Goal: Information Seeking & Learning: Learn about a topic

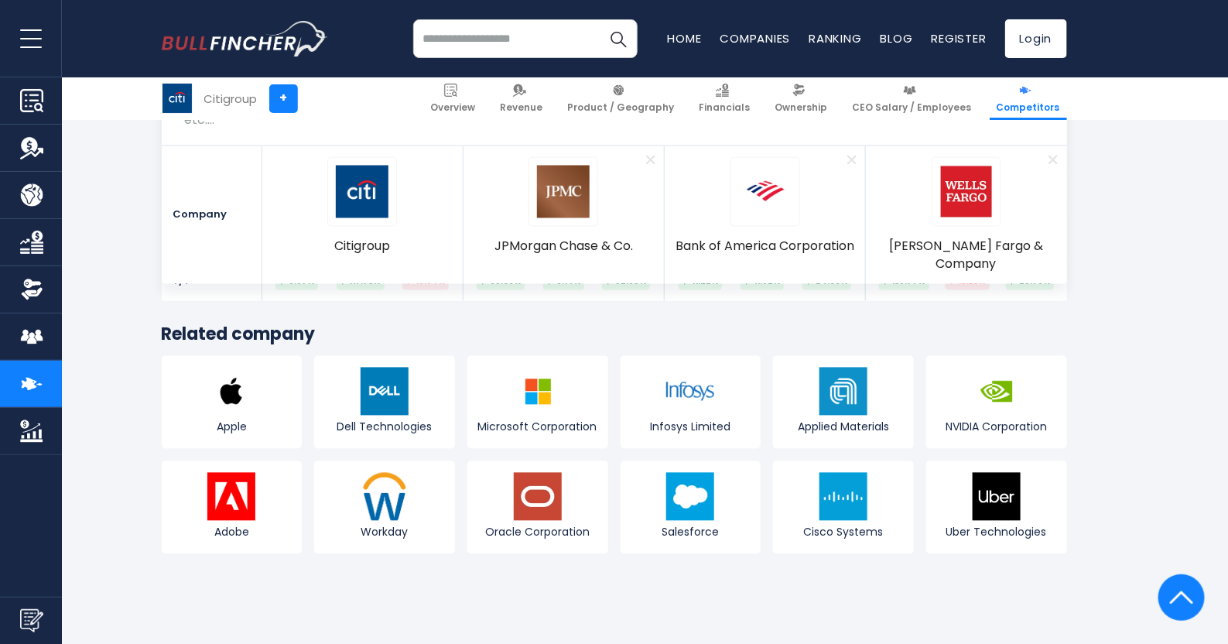
click at [476, 44] on input "search" at bounding box center [525, 38] width 224 height 39
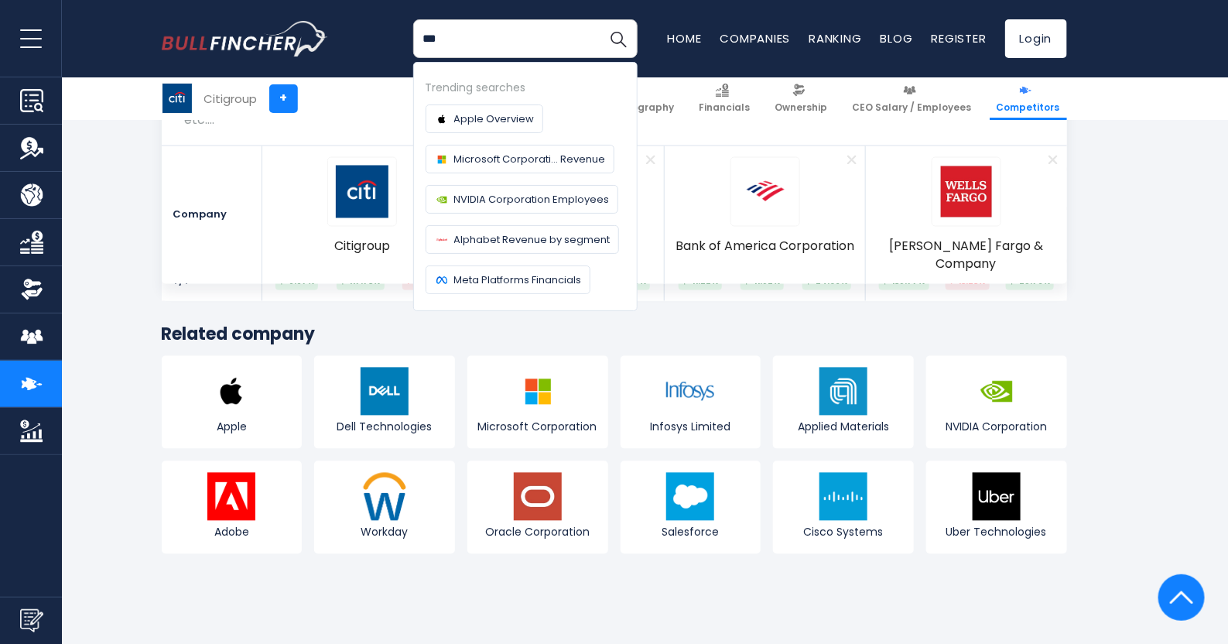
type input "***"
click at [599, 19] on button "Search" at bounding box center [618, 38] width 39 height 39
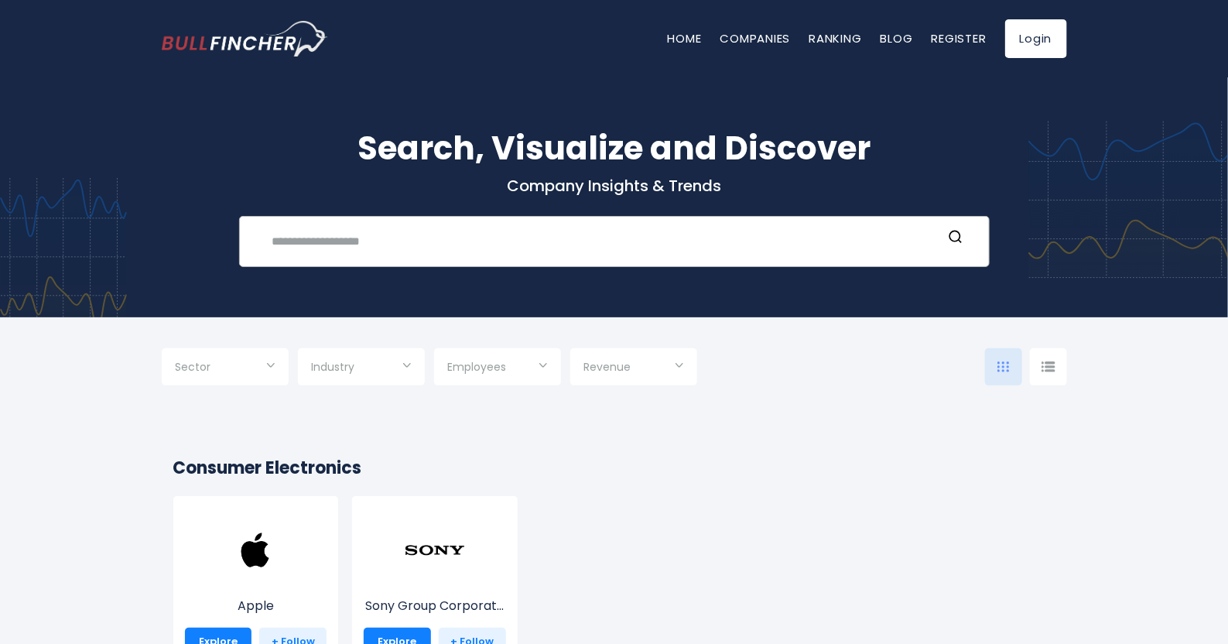
click at [397, 248] on input "text" at bounding box center [602, 241] width 679 height 29
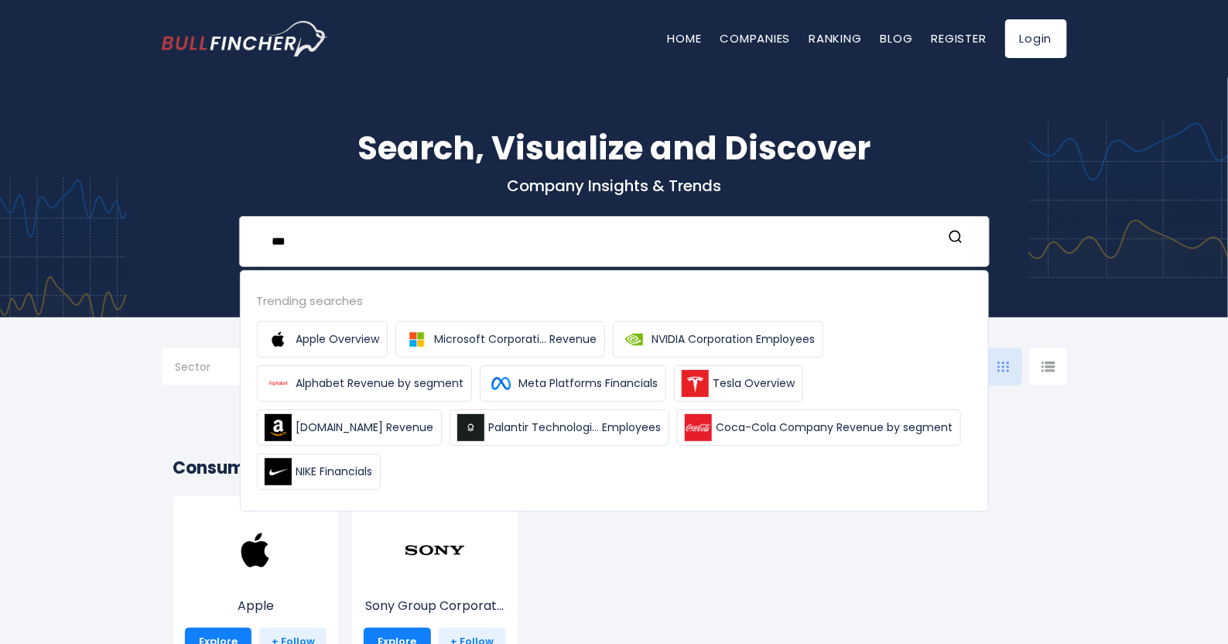
type input "***"
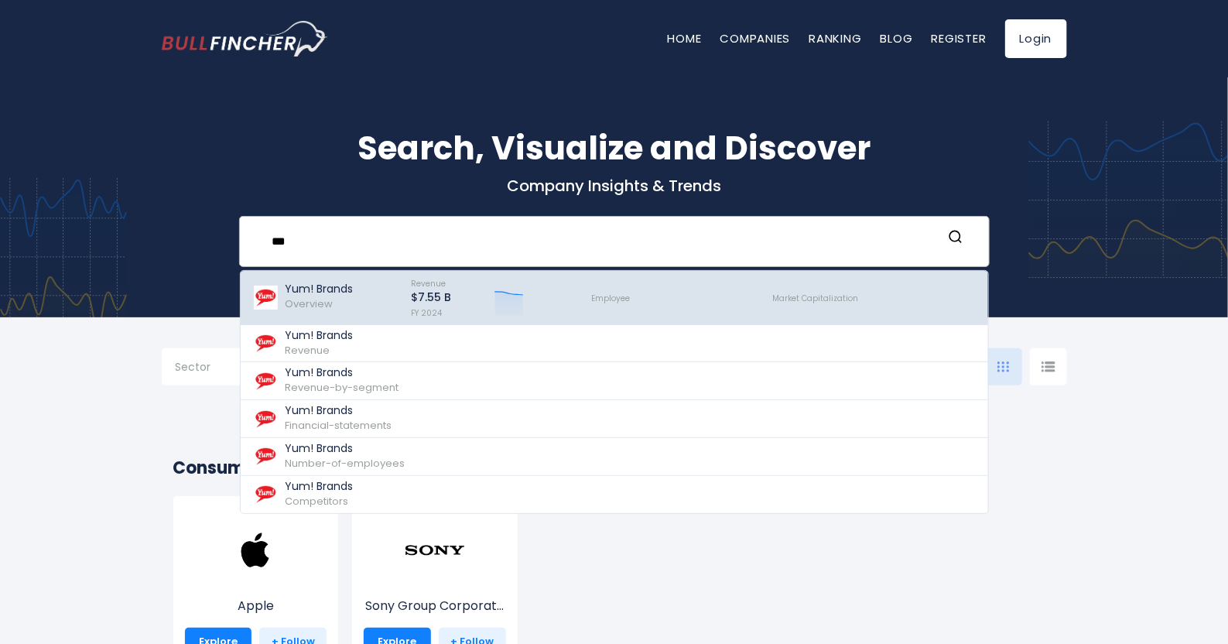
click at [346, 285] on p "Yum! Brands" at bounding box center [320, 288] width 68 height 13
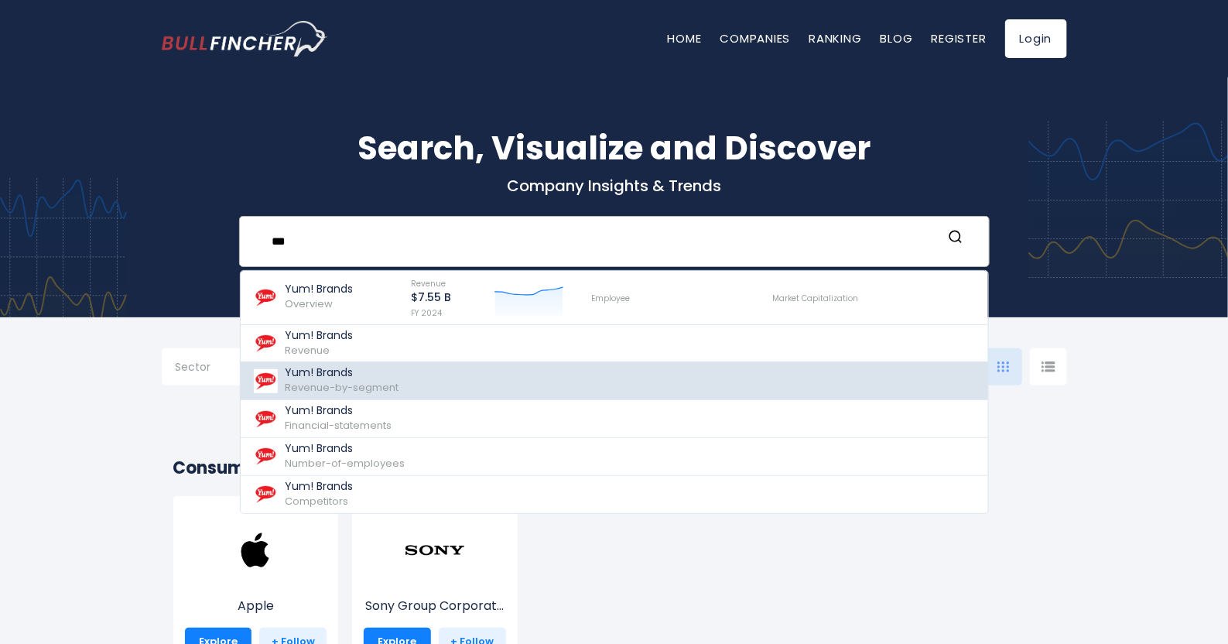
click at [339, 388] on span "Revenue-by-segment" at bounding box center [343, 387] width 114 height 15
click at [393, 381] on span "Revenue-by-segment" at bounding box center [343, 387] width 114 height 15
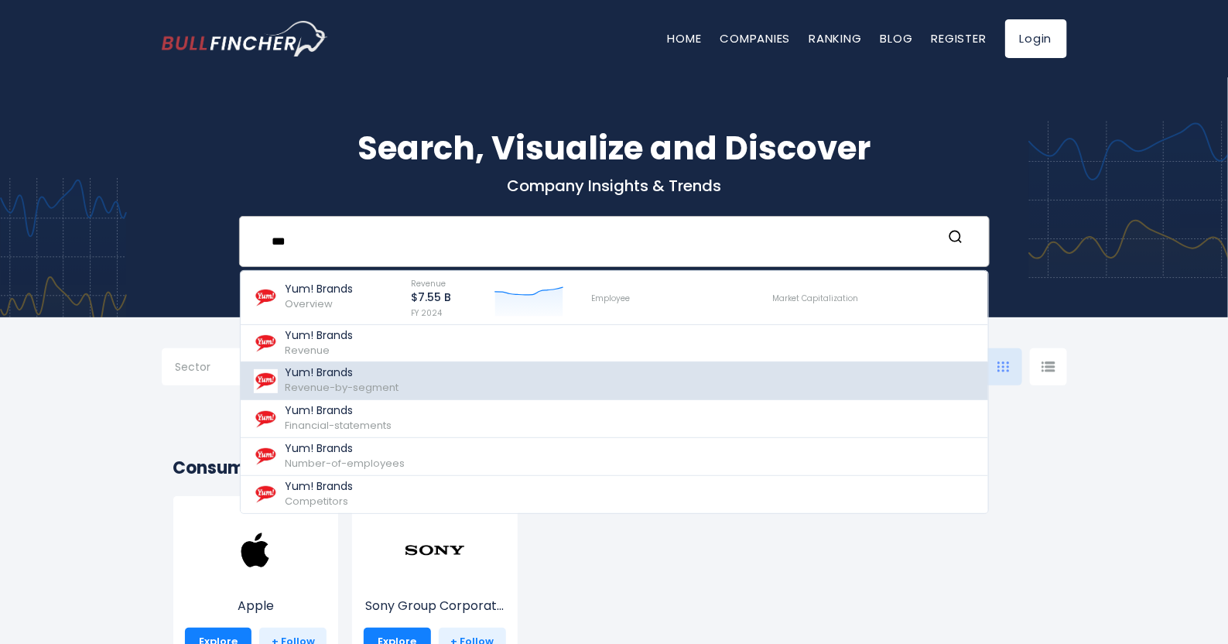
click at [393, 381] on span "Revenue-by-segment" at bounding box center [343, 387] width 114 height 15
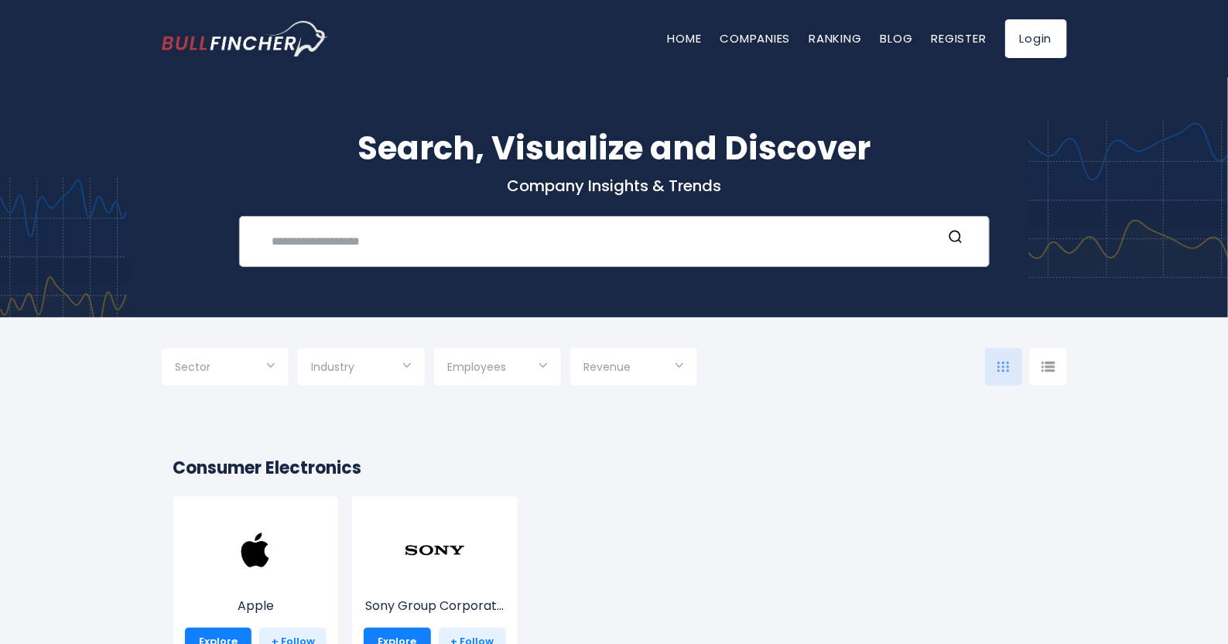
click at [323, 234] on input "text" at bounding box center [602, 241] width 679 height 29
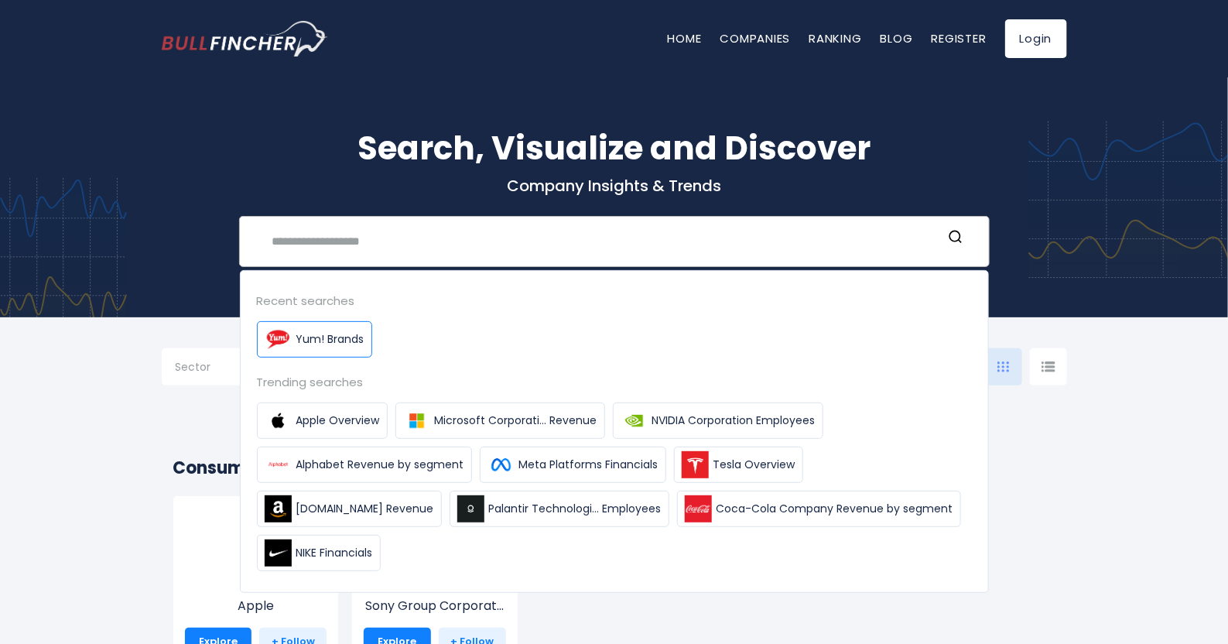
click at [330, 344] on span "Yum! Brands" at bounding box center [330, 339] width 68 height 16
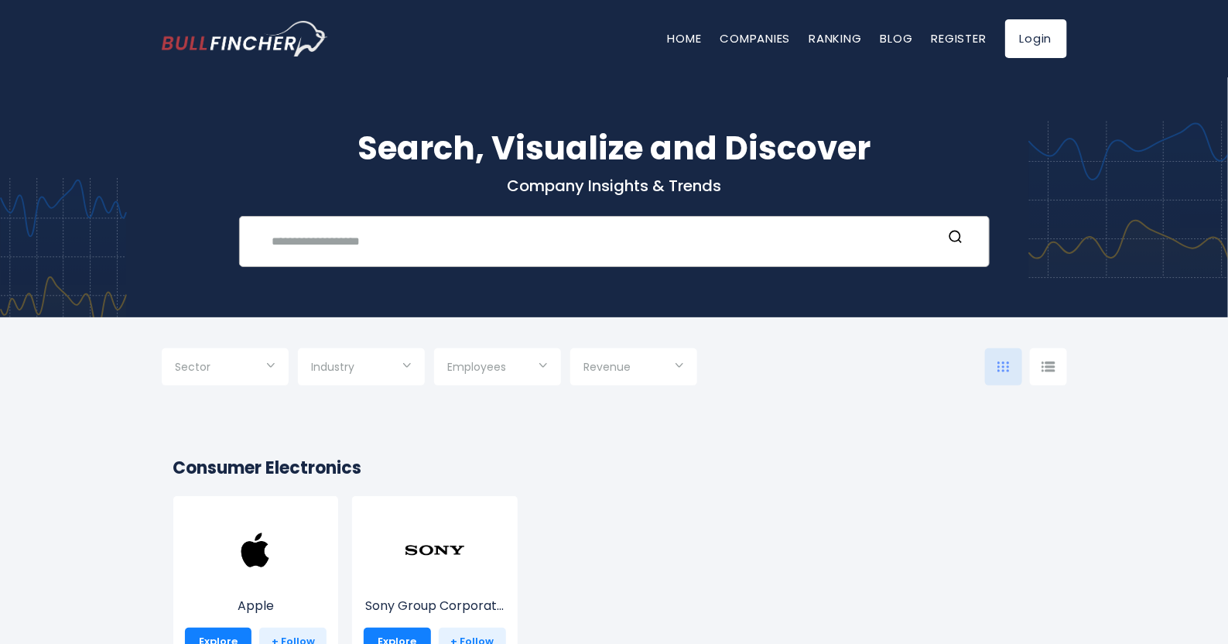
click at [357, 249] on input "text" at bounding box center [602, 241] width 679 height 29
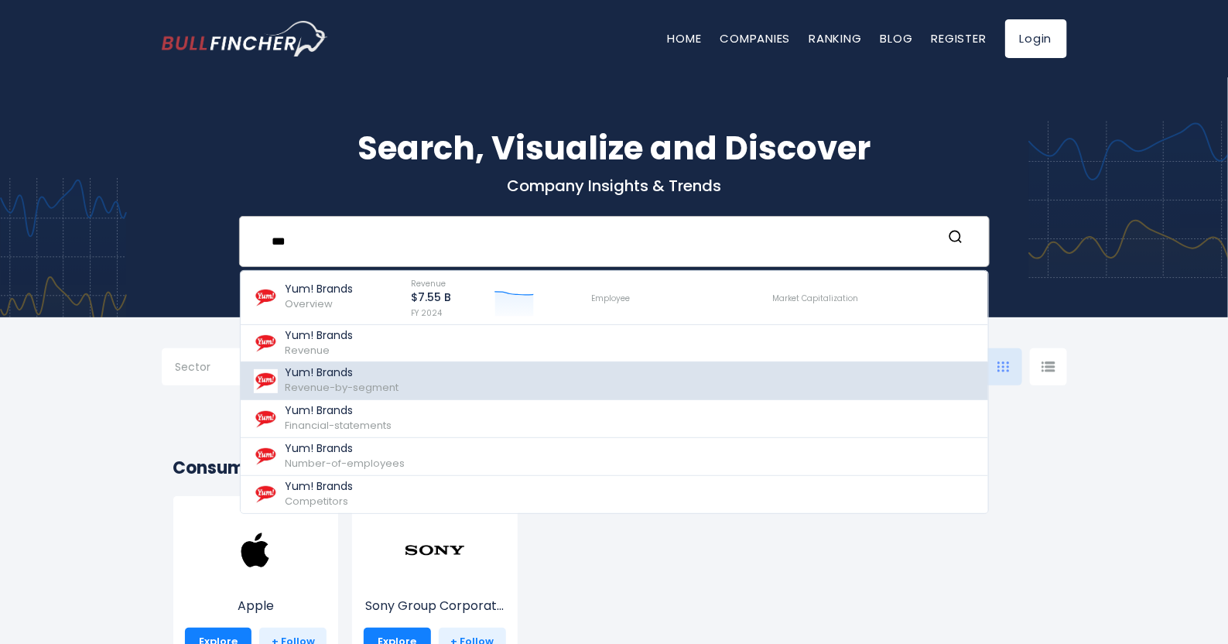
type input "***"
click at [352, 377] on p "Yum! Brands" at bounding box center [343, 372] width 114 height 13
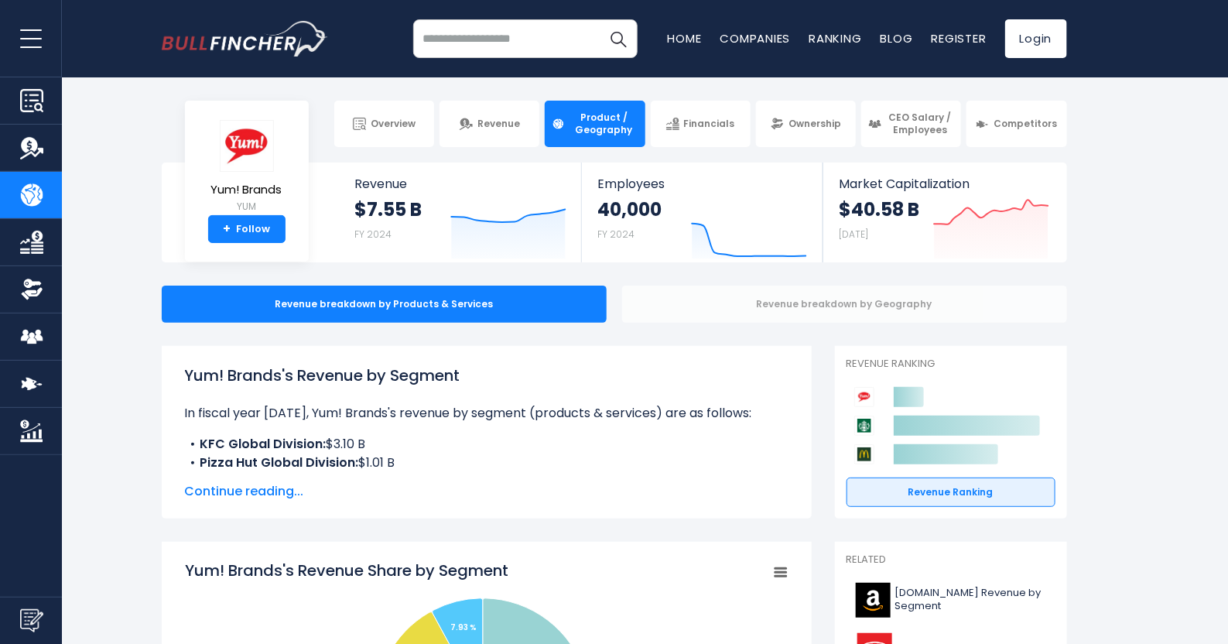
click at [833, 306] on div "Revenue breakdown by Geography" at bounding box center [844, 304] width 445 height 37
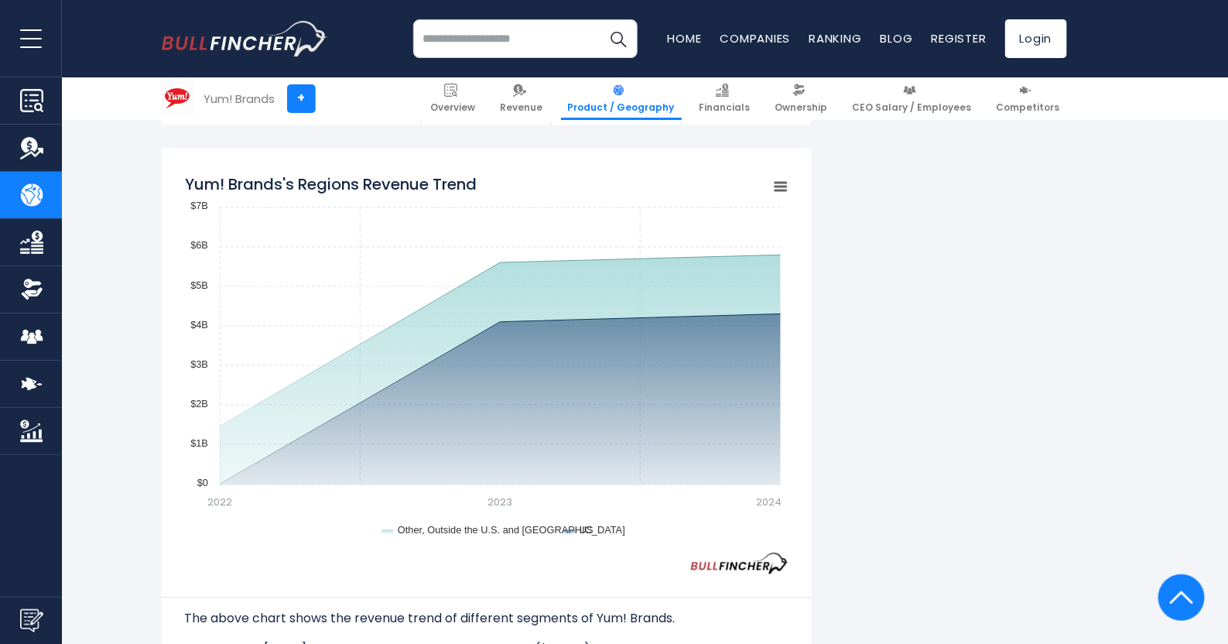
scroll to position [1165, 0]
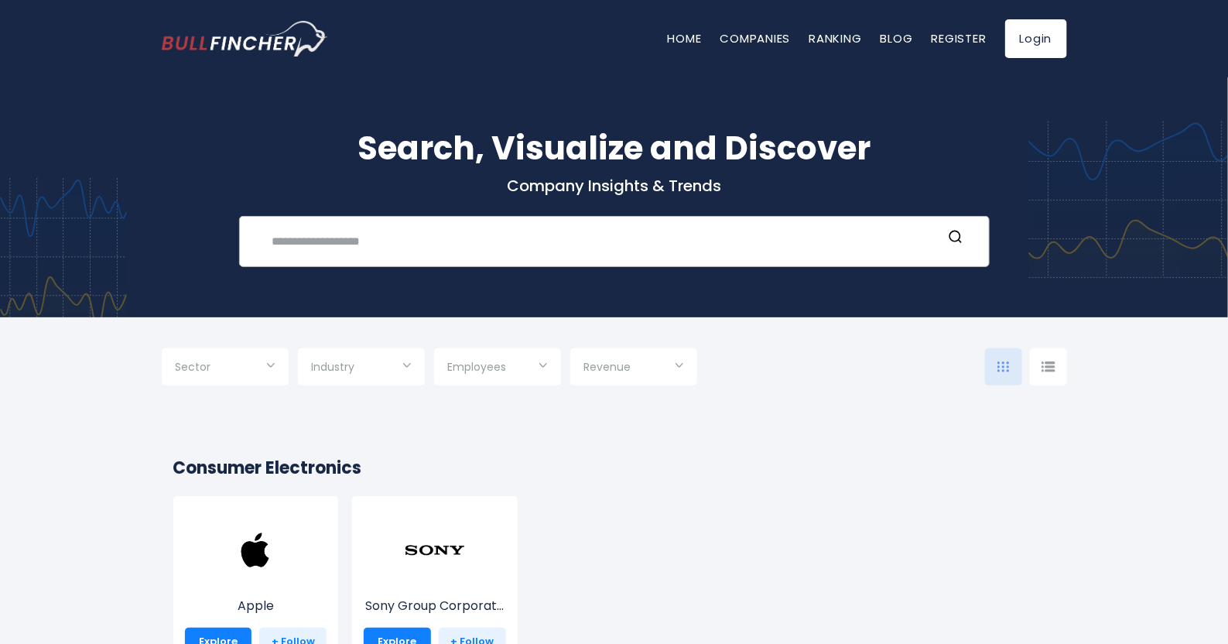
click at [347, 224] on div "Recent searches Yum! Brands Trending searches Apple Overview" at bounding box center [614, 241] width 751 height 51
click at [333, 248] on input "text" at bounding box center [602, 241] width 679 height 29
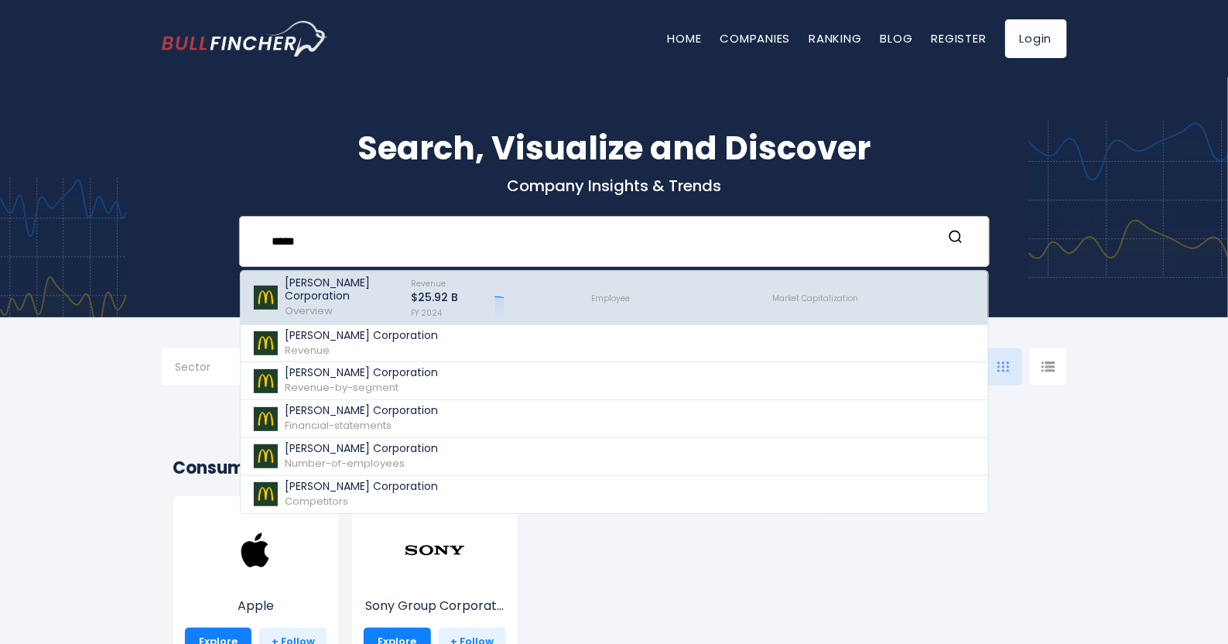
type input "*****"
click at [333, 283] on p "[PERSON_NAME] Corporation" at bounding box center [341, 289] width 111 height 26
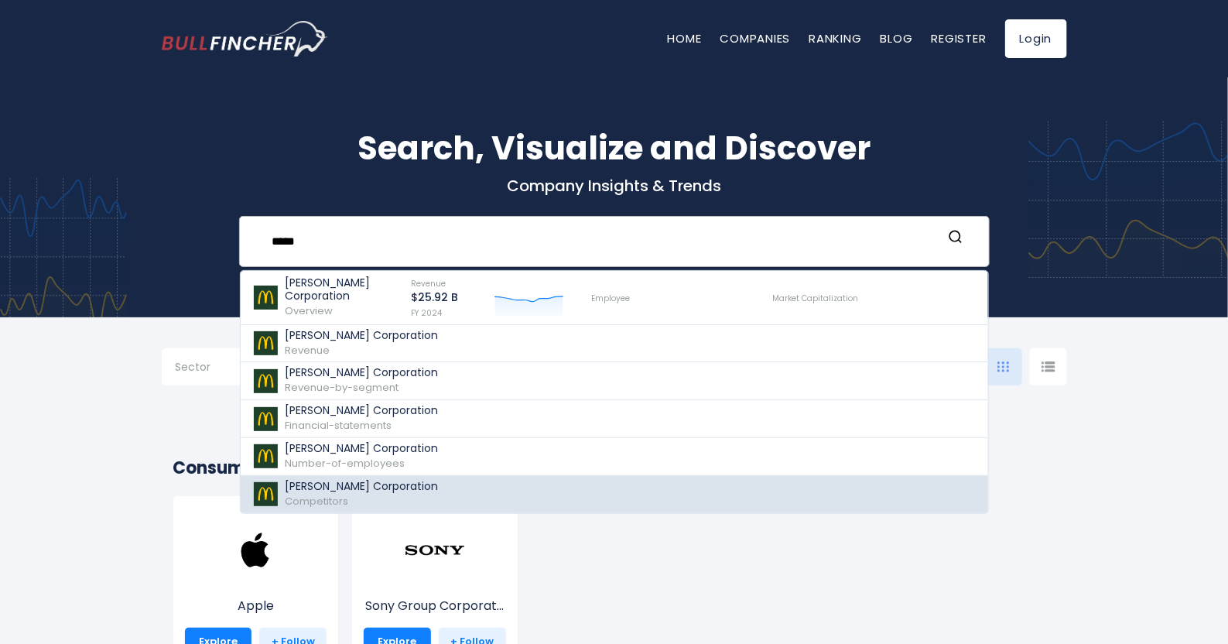
click at [368, 501] on div "McDonald's Corporation Competitors" at bounding box center [362, 494] width 153 height 29
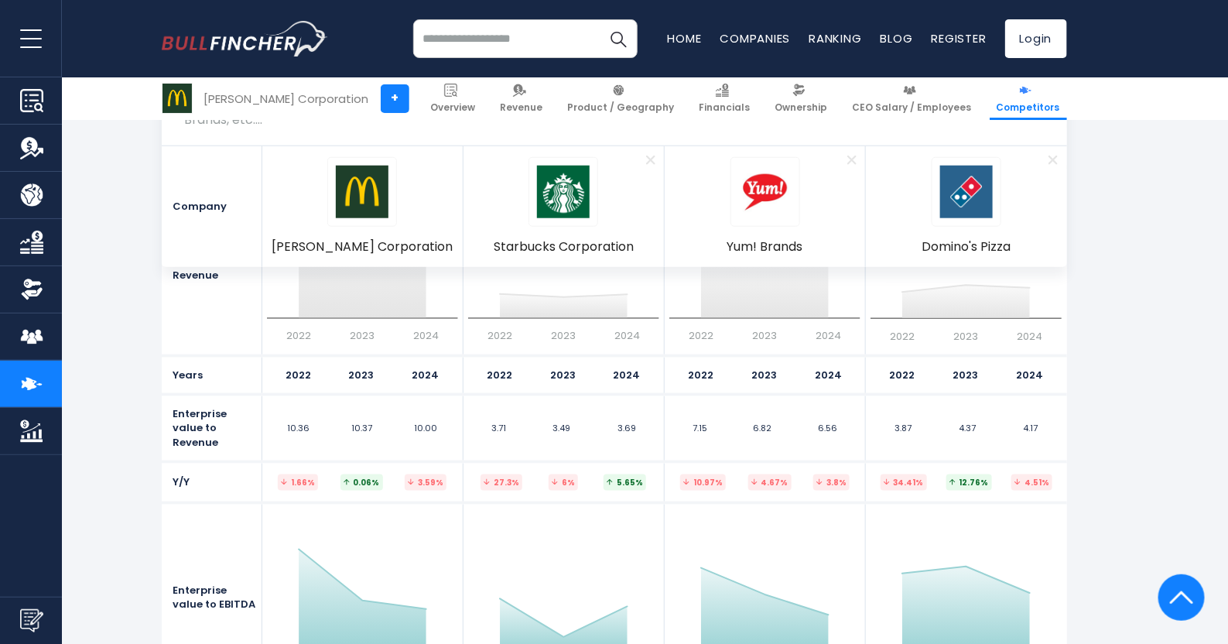
scroll to position [8001, 0]
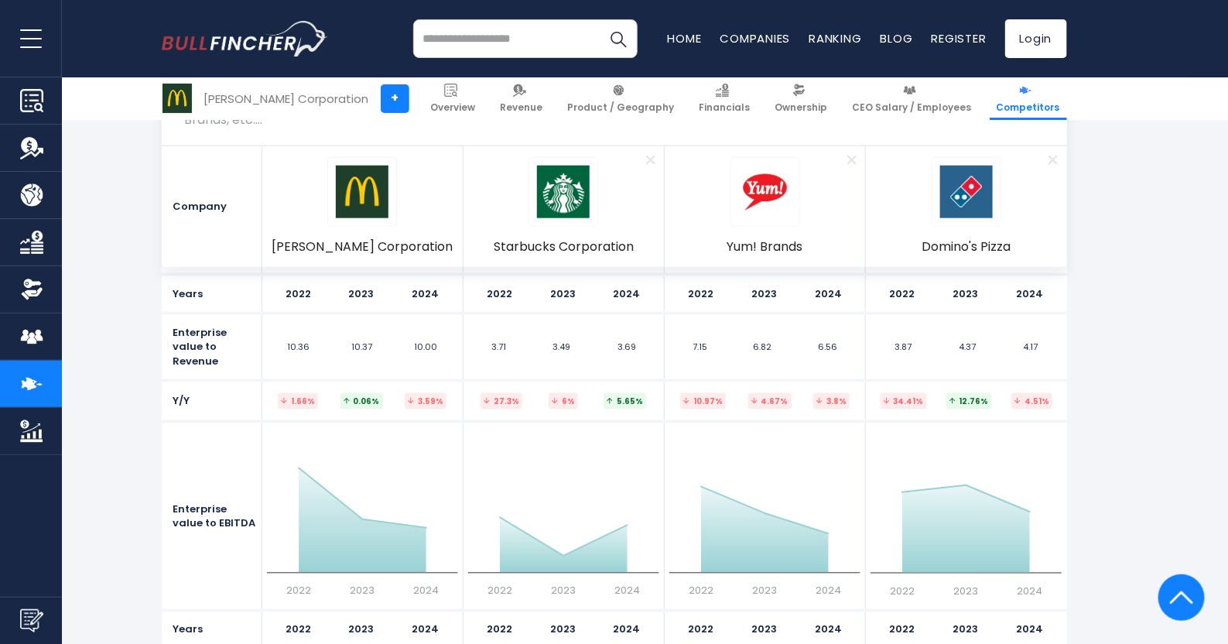
drag, startPoint x: 1230, startPoint y: 32, endPoint x: 1237, endPoint y: 542, distance: 510.0
click at [484, 51] on input "search" at bounding box center [525, 38] width 224 height 39
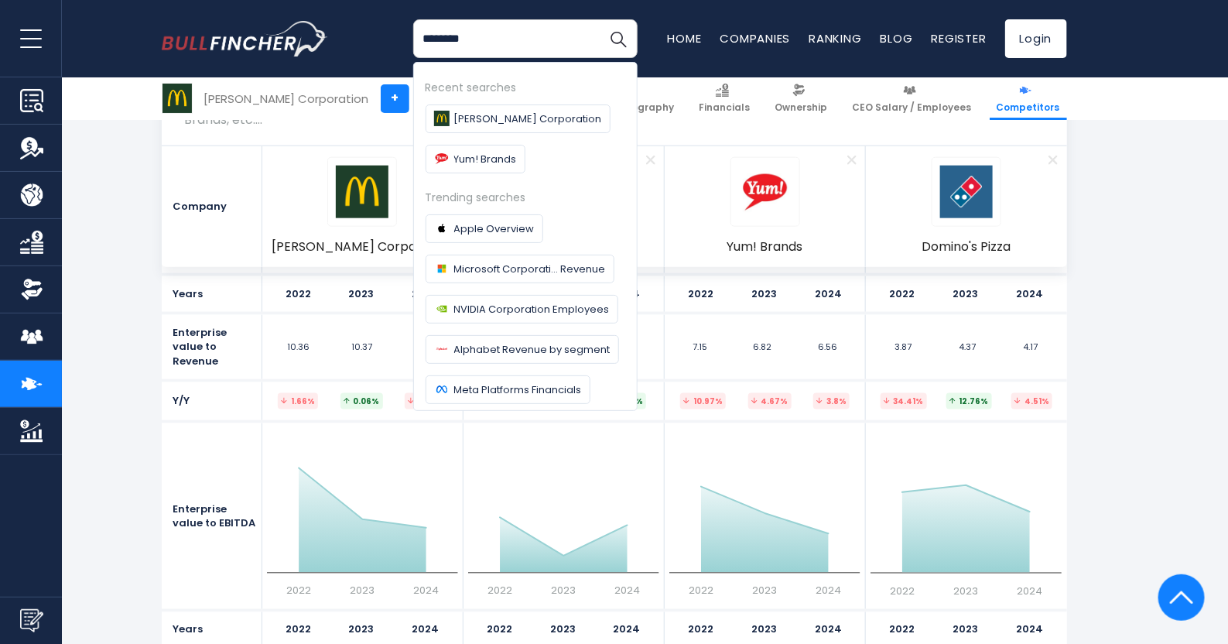
type input "********"
click at [599, 19] on button "Search" at bounding box center [618, 38] width 39 height 39
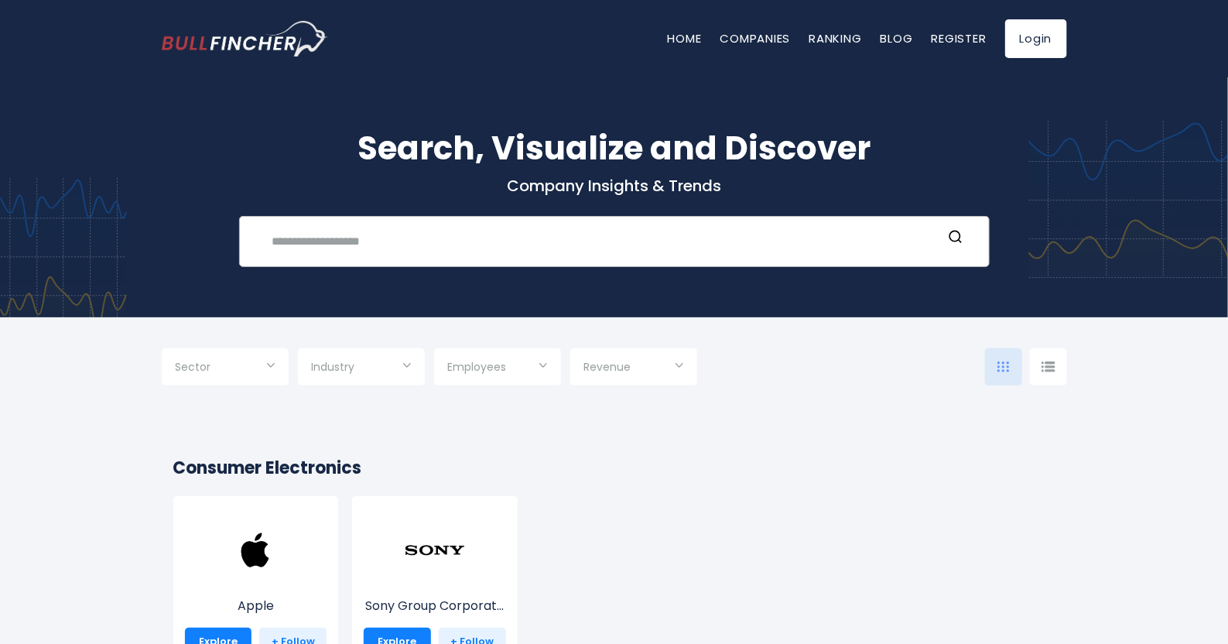
click at [292, 227] on input "text" at bounding box center [602, 241] width 679 height 29
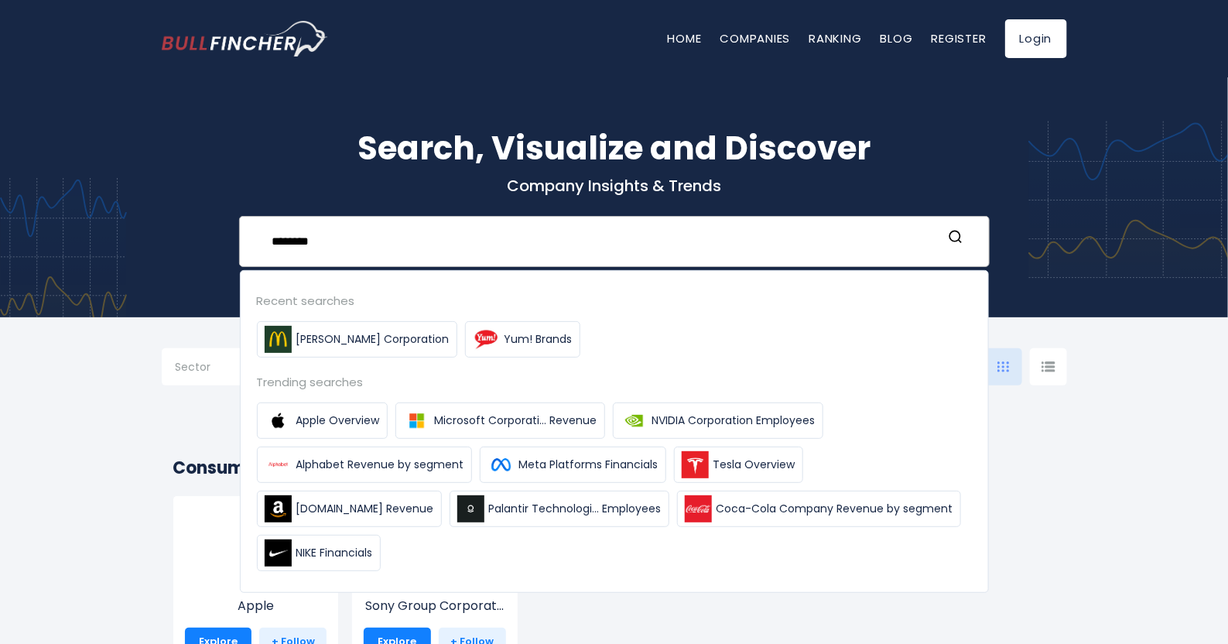
type input "********"
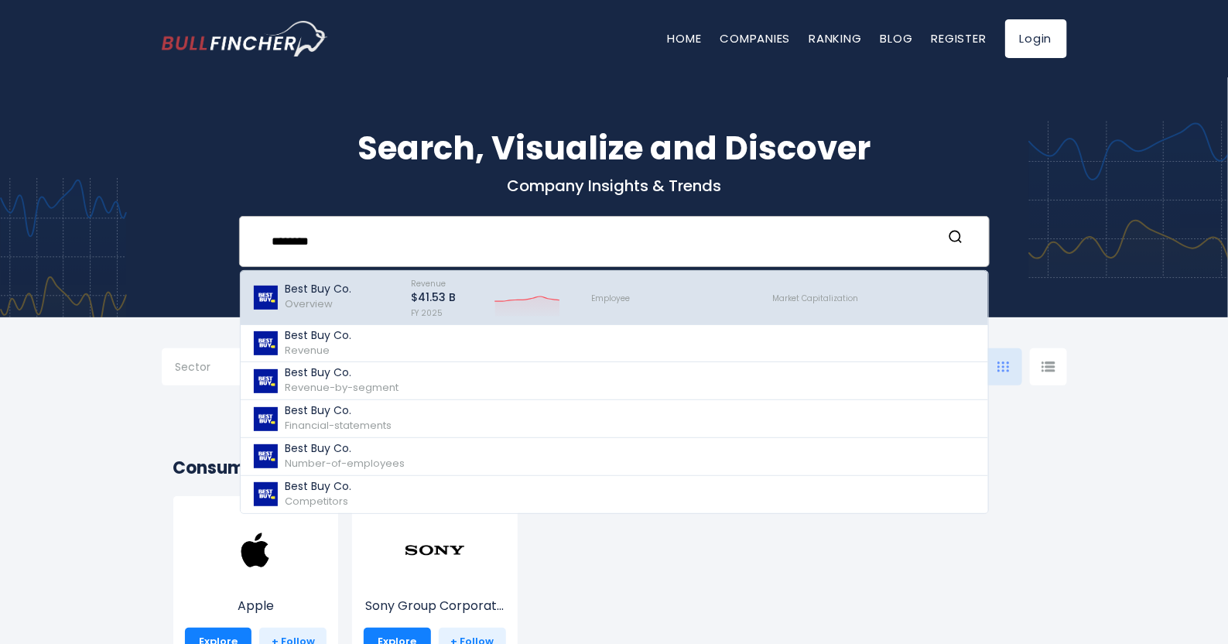
click at [340, 295] on p "Best Buy Co." at bounding box center [319, 288] width 67 height 13
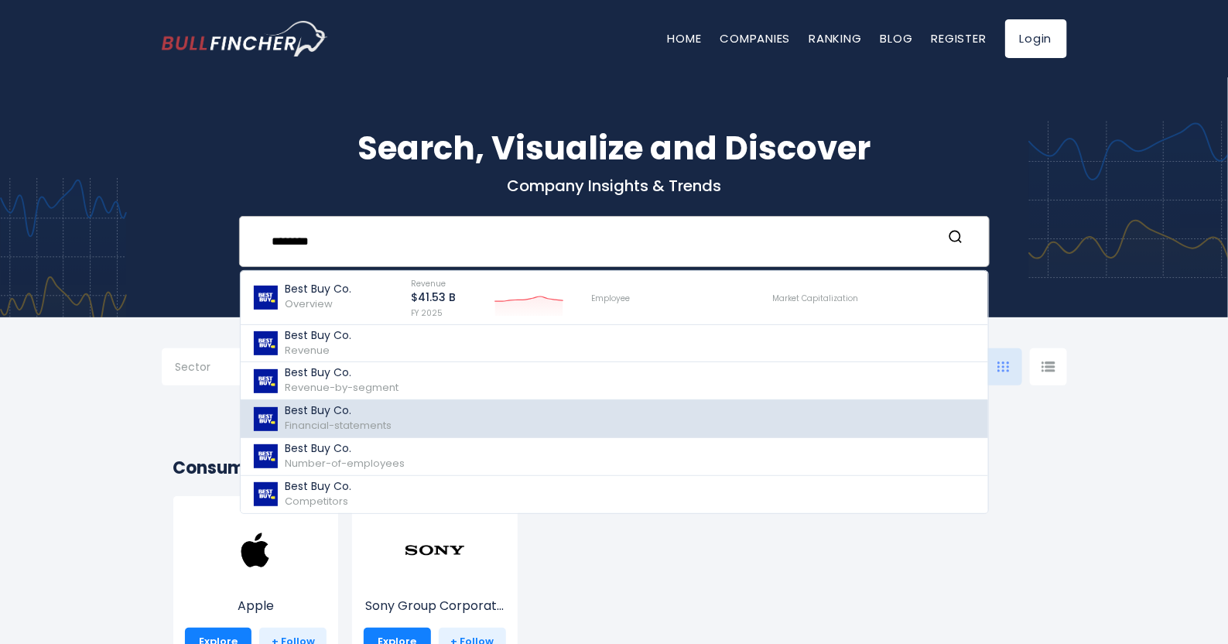
click at [325, 412] on p "Best Buy Co." at bounding box center [339, 410] width 107 height 13
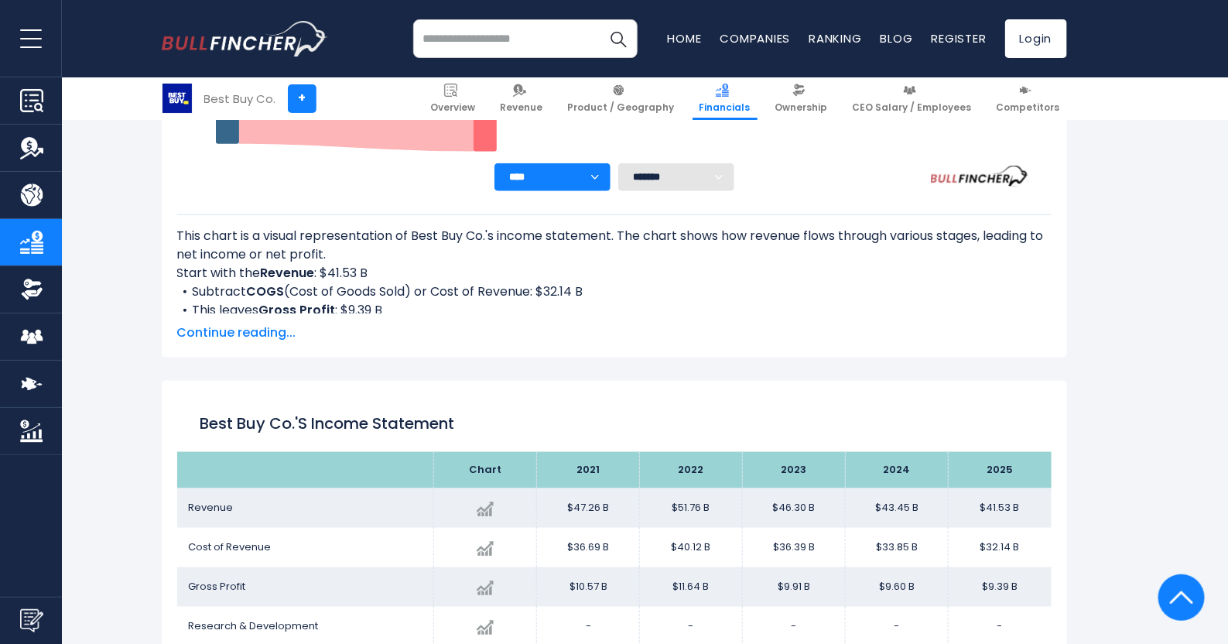
scroll to position [566, 0]
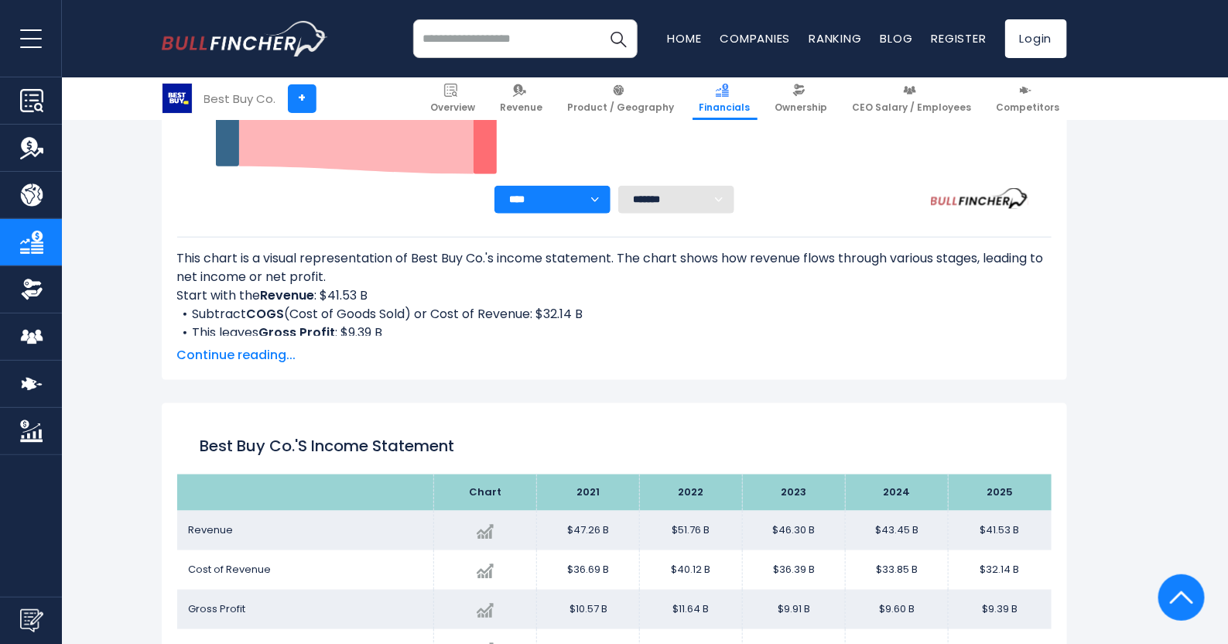
click at [242, 351] on span "Continue reading..." at bounding box center [614, 355] width 874 height 19
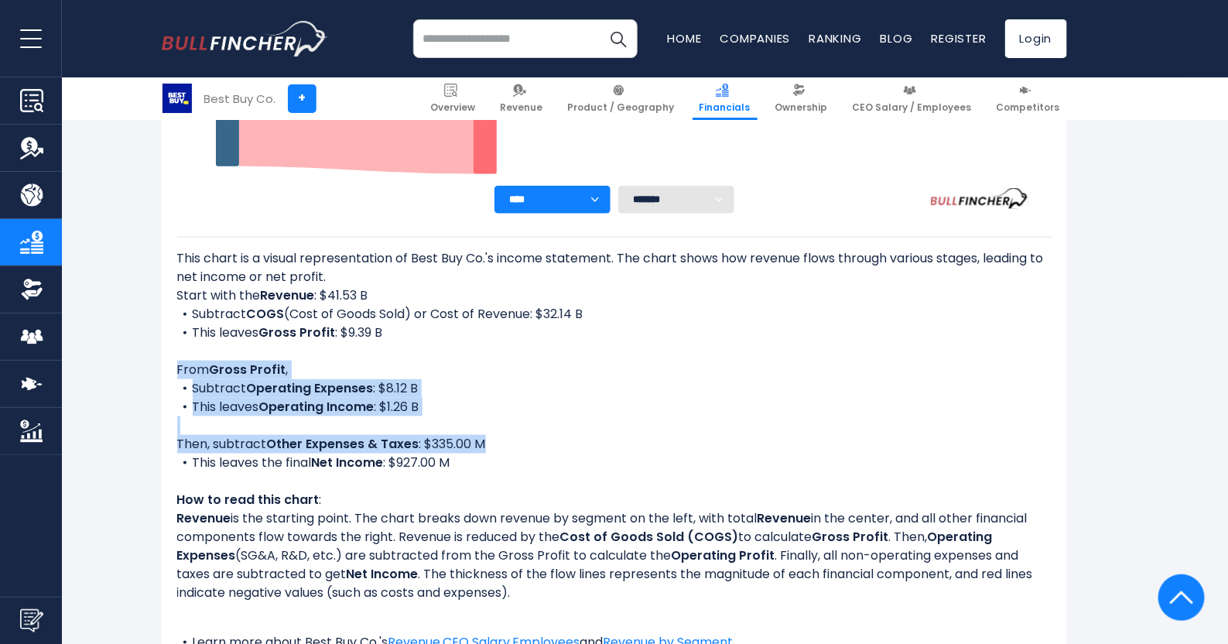
drag, startPoint x: 176, startPoint y: 369, endPoint x: 465, endPoint y: 477, distance: 308.0
click at [465, 477] on div "Best Buy Co.'s Income Statement Analysis: Revenue to Profit Breakdown Created w…" at bounding box center [614, 257] width 905 height 949
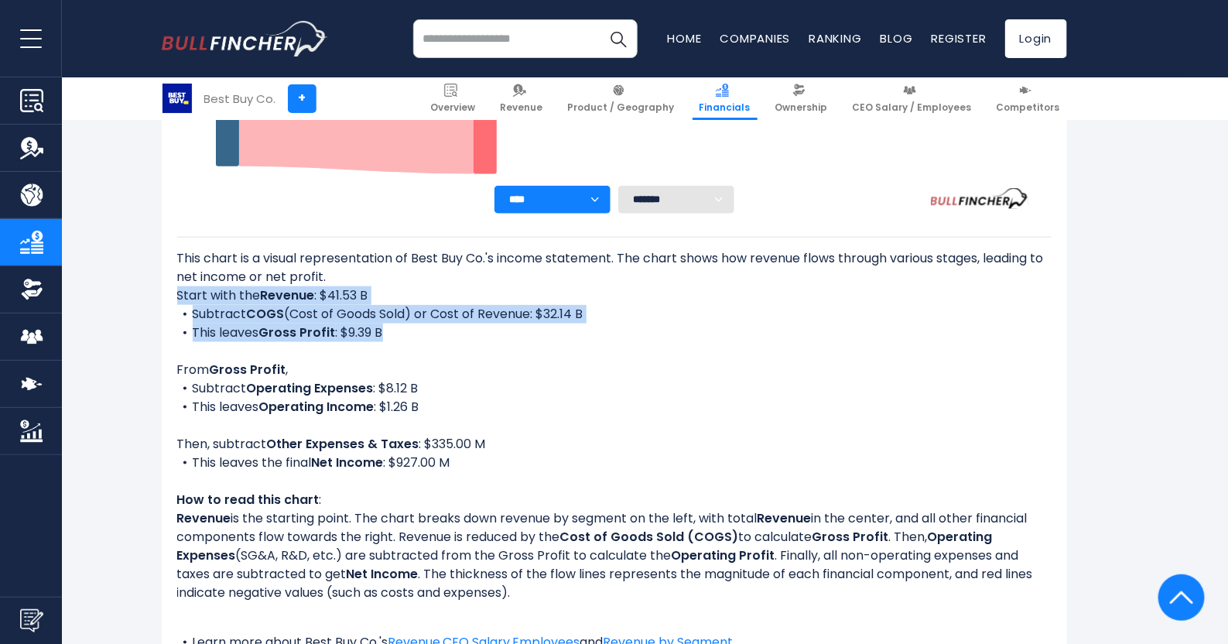
drag, startPoint x: 170, startPoint y: 286, endPoint x: 435, endPoint y: 340, distance: 270.0
click at [435, 340] on div "Best Buy Co.'s Income Statement Analysis: Revenue to Profit Breakdown Created w…" at bounding box center [614, 257] width 905 height 949
